Goal: Task Accomplishment & Management: Manage account settings

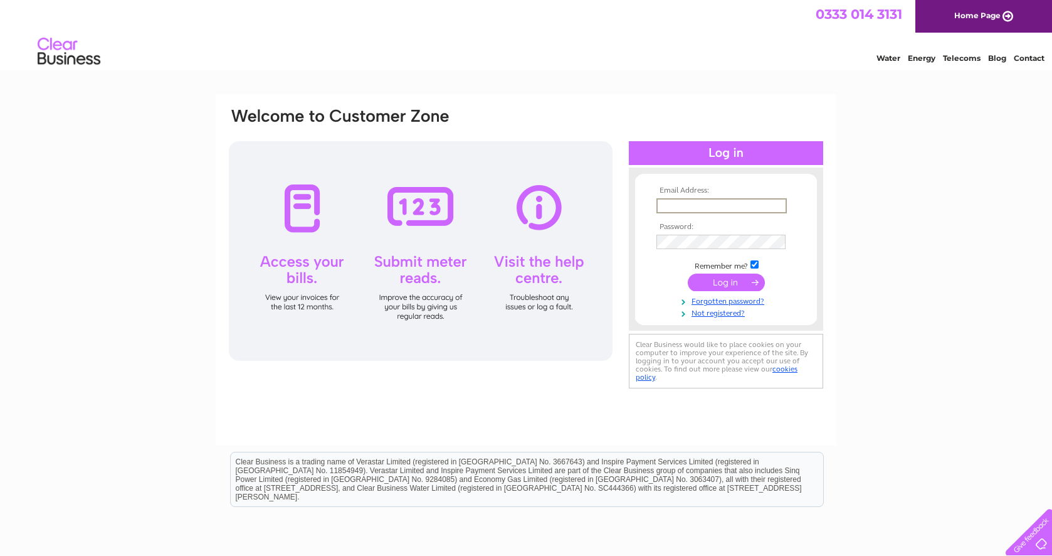
type input "[PERSON_NAME][EMAIL_ADDRESS][DOMAIN_NAME]"
click at [726, 281] on input "submit" at bounding box center [726, 282] width 77 height 18
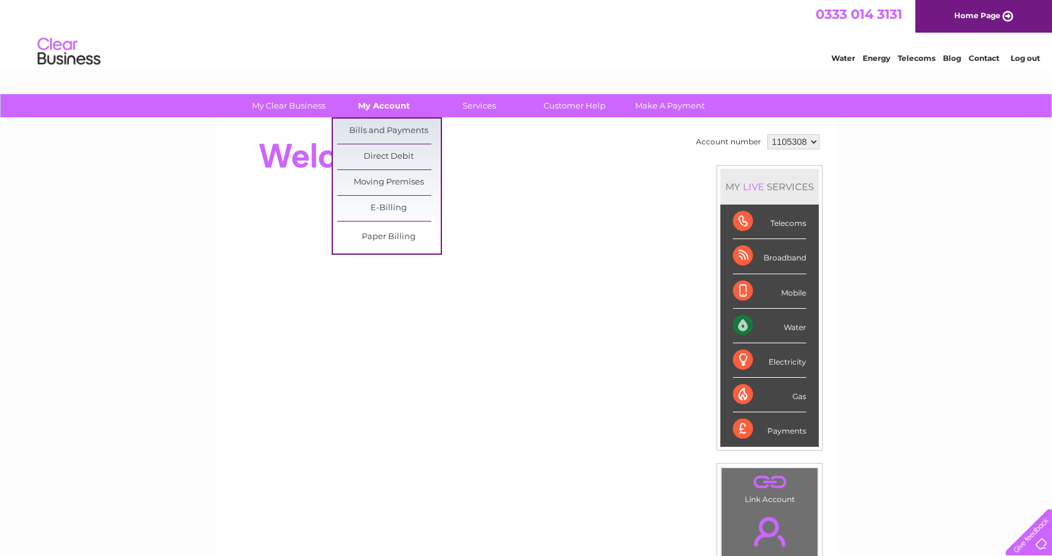
click at [388, 102] on link "My Account" at bounding box center [383, 105] width 103 height 23
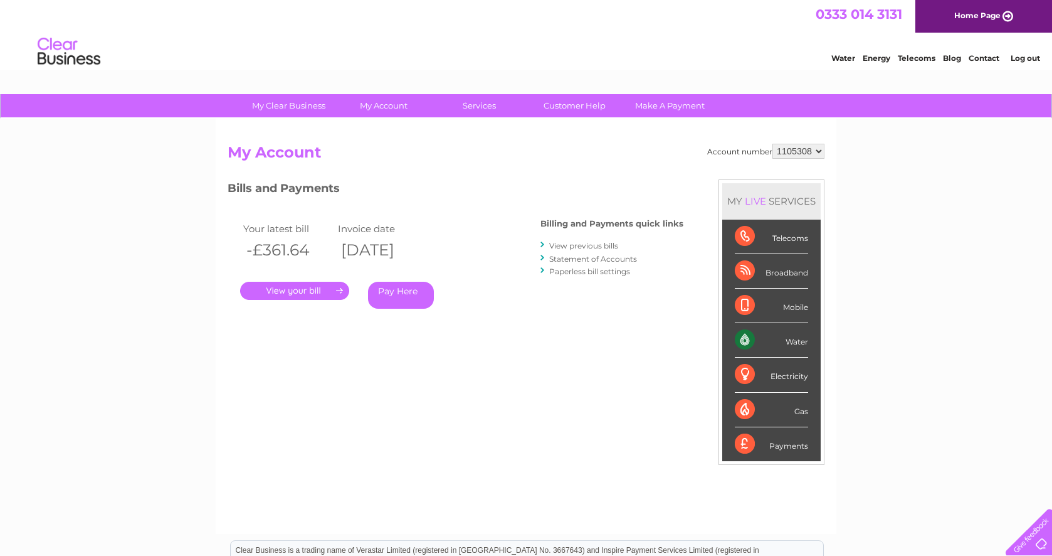
click at [576, 259] on link "Statement of Accounts" at bounding box center [593, 258] width 88 height 9
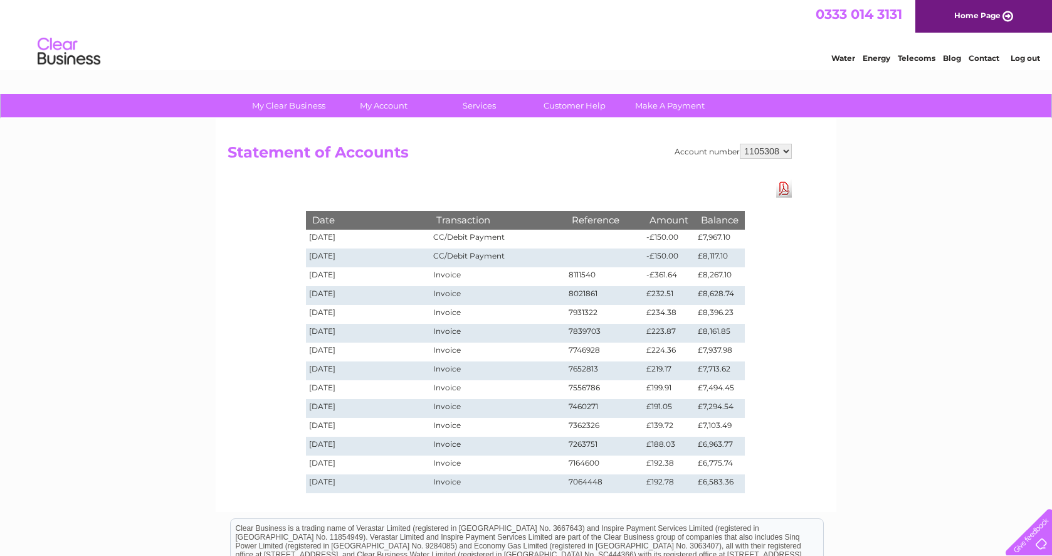
click at [1021, 61] on link "Log out" at bounding box center [1025, 57] width 29 height 9
